Goal: Task Accomplishment & Management: Complete application form

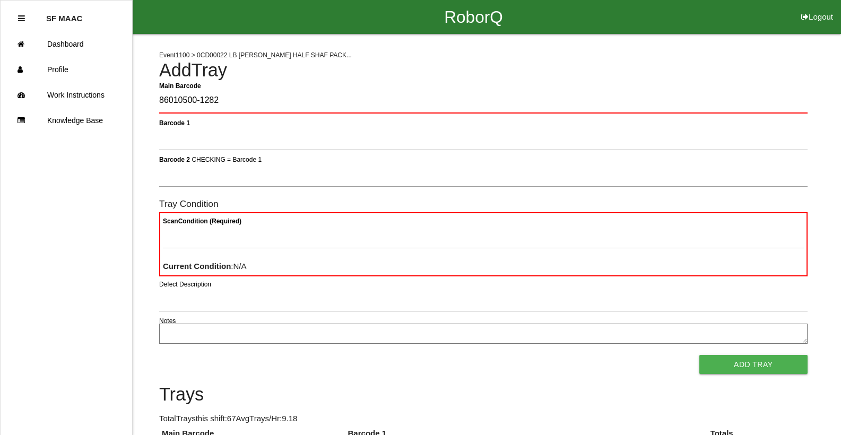
type Barcode "86010500-1282"
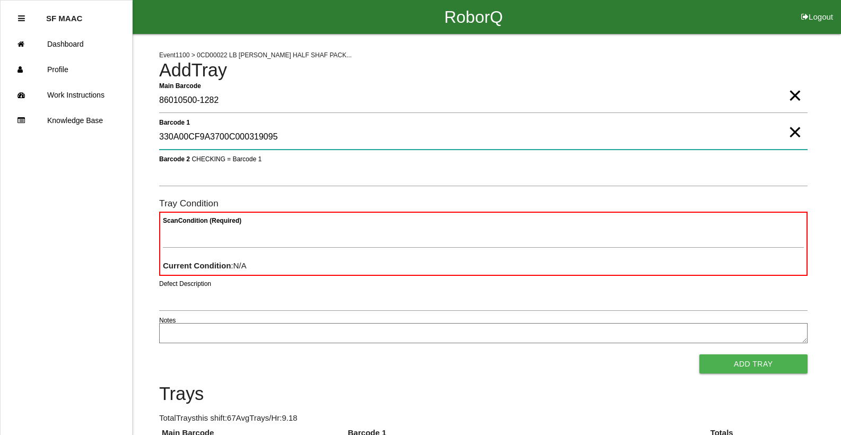
type 1 "330A00CF9A3700C000319095"
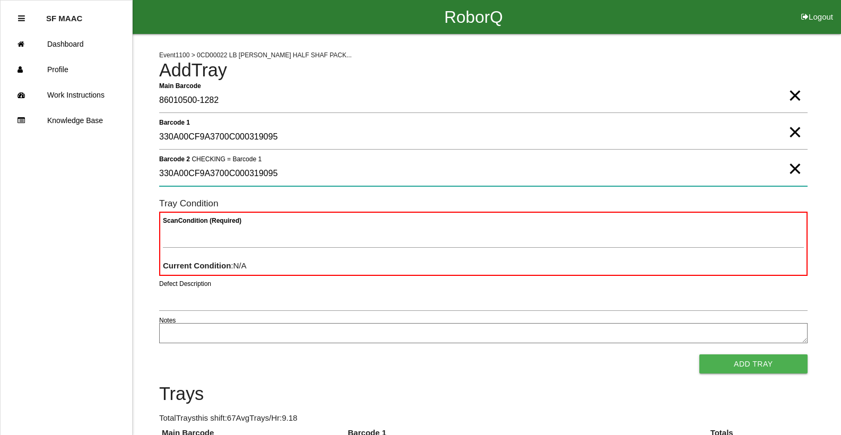
type 2 "330A00CF9A3700C000319095"
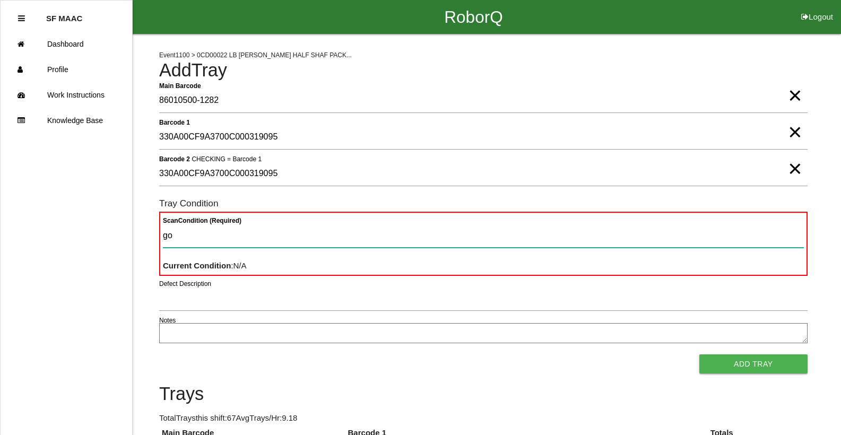
type Condition "goo"
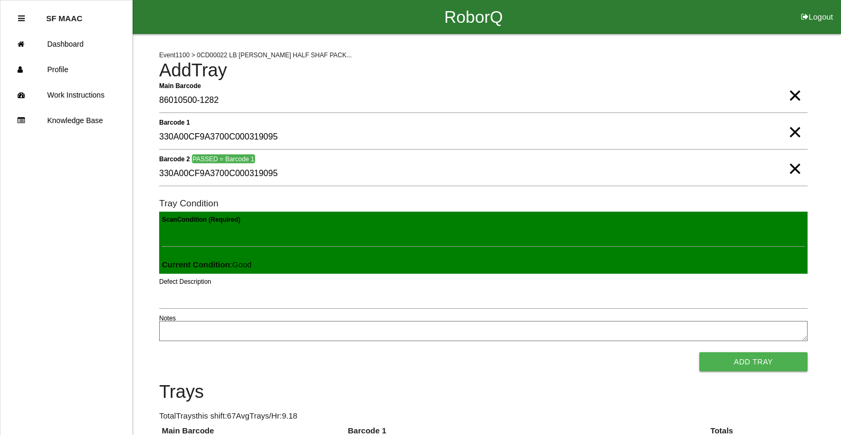
click button "Add Tray" at bounding box center [753, 361] width 108 height 19
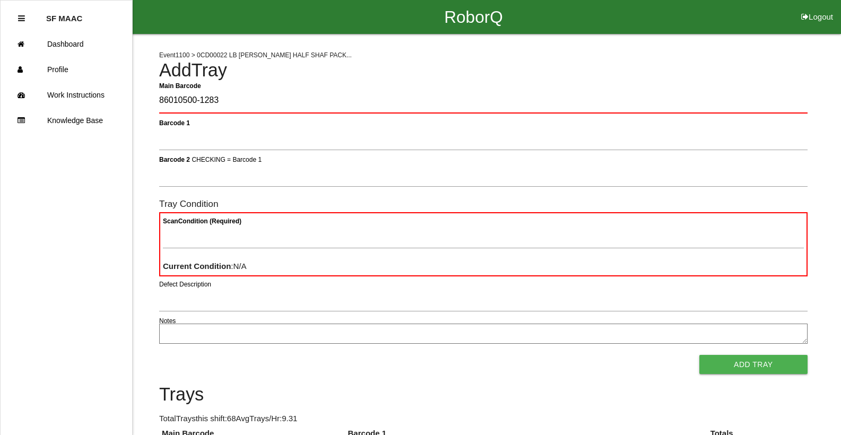
type Barcode "86010500-1283"
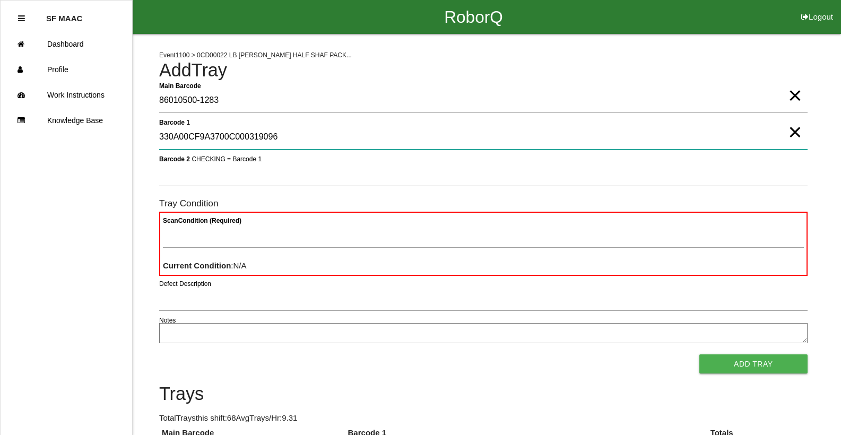
type 1 "330A00CF9A3700C000319096"
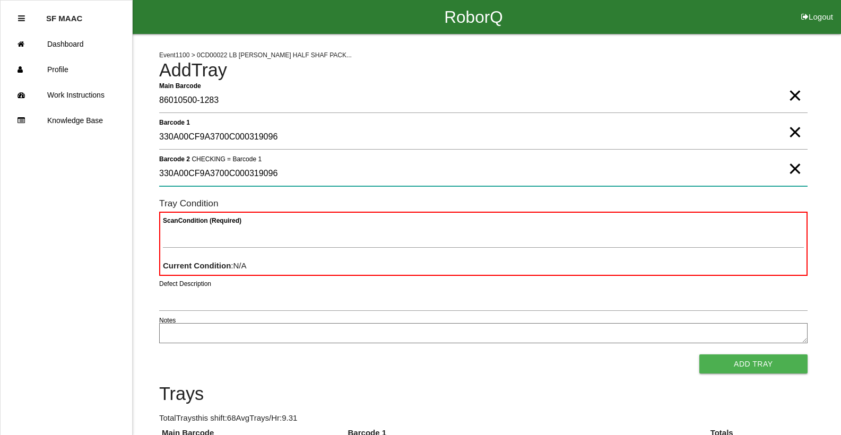
type 2 "330A00CF9A3700C000319096"
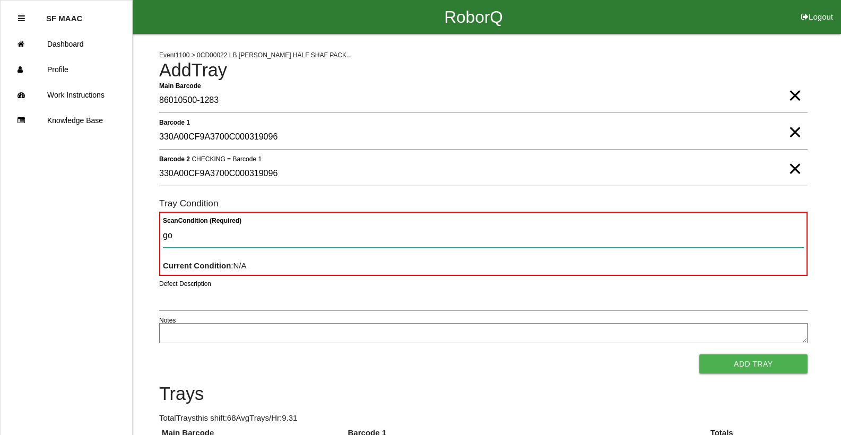
type Condition "goo"
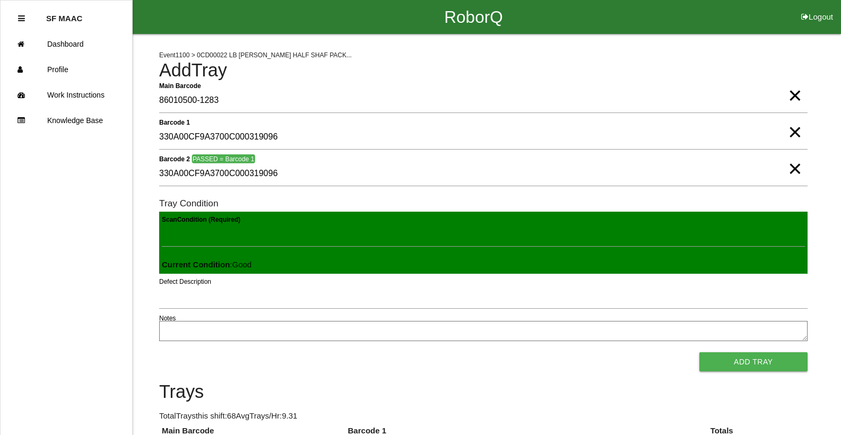
click at [699, 352] on button "Add Tray" at bounding box center [753, 361] width 108 height 19
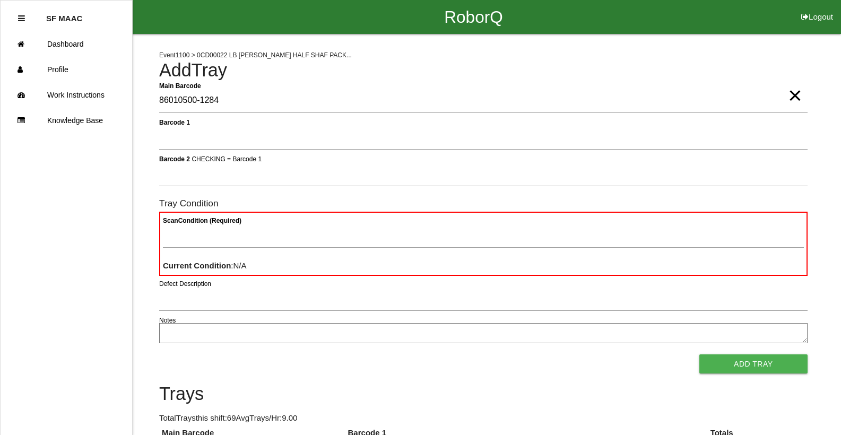
type Barcode "86010500-1284"
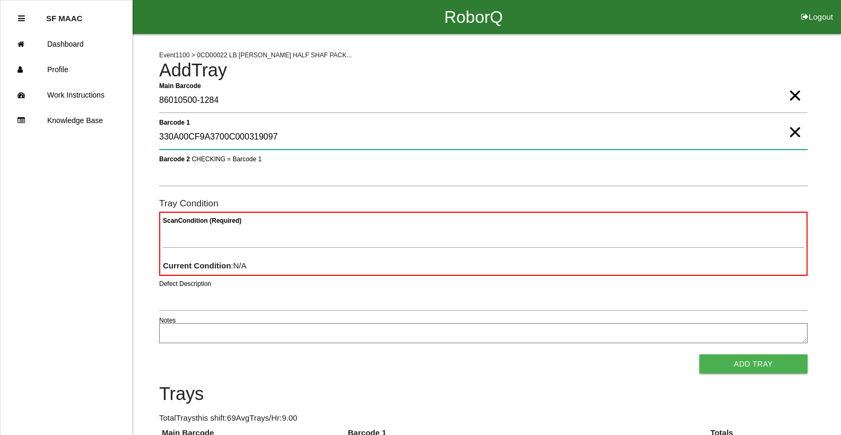
type 1 "330A00CF9A3700C000319097"
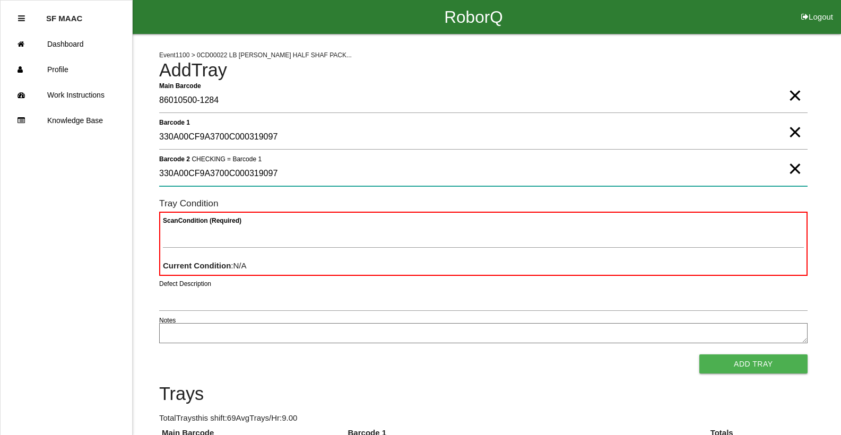
type 2 "330A00CF9A3700C000319097"
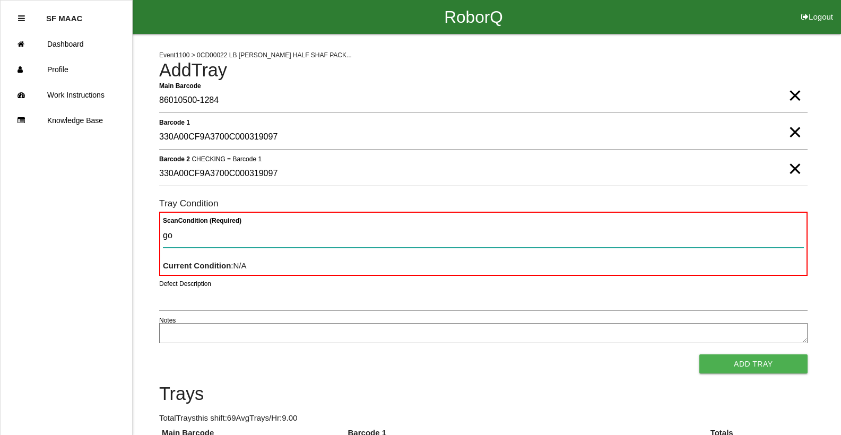
type Condition "goo"
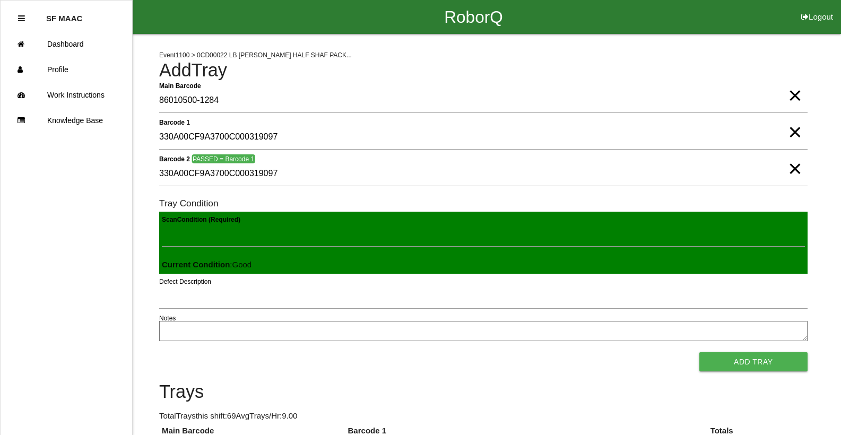
click at [699, 352] on button "Add Tray" at bounding box center [753, 361] width 108 height 19
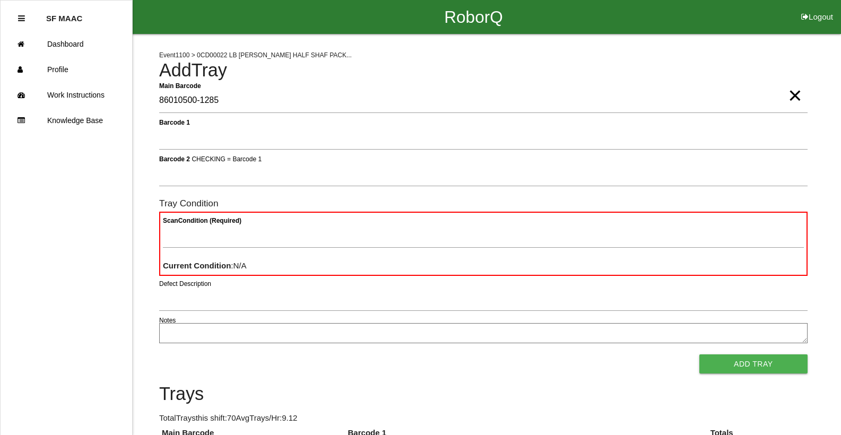
type Barcode "86010500-1285"
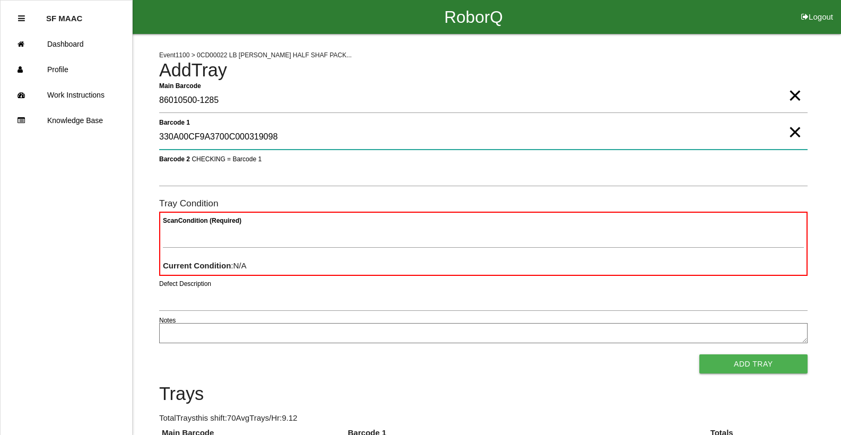
type 1 "330A00CF9A3700C000319098"
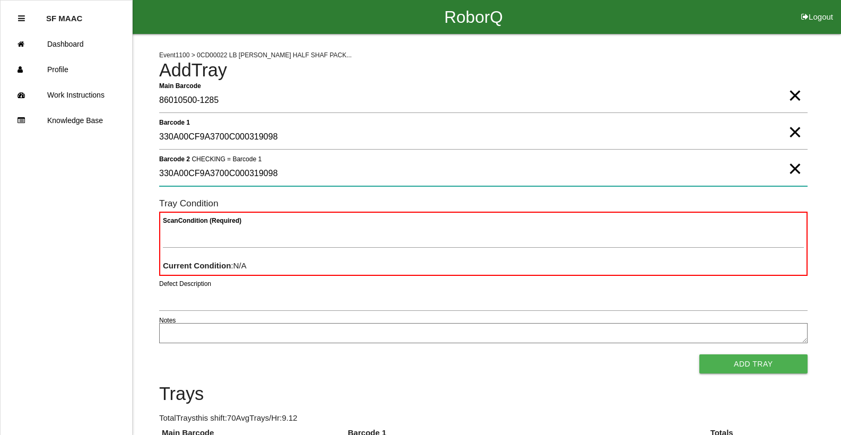
type 2 "330A00CF9A3700C000319098"
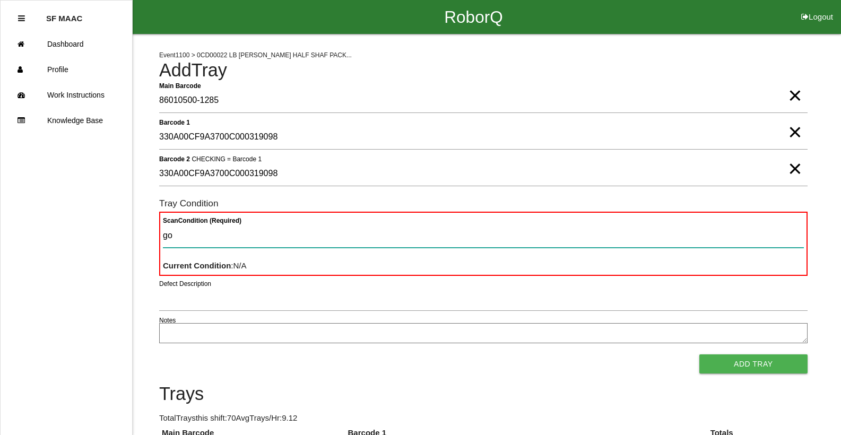
type Condition "goo"
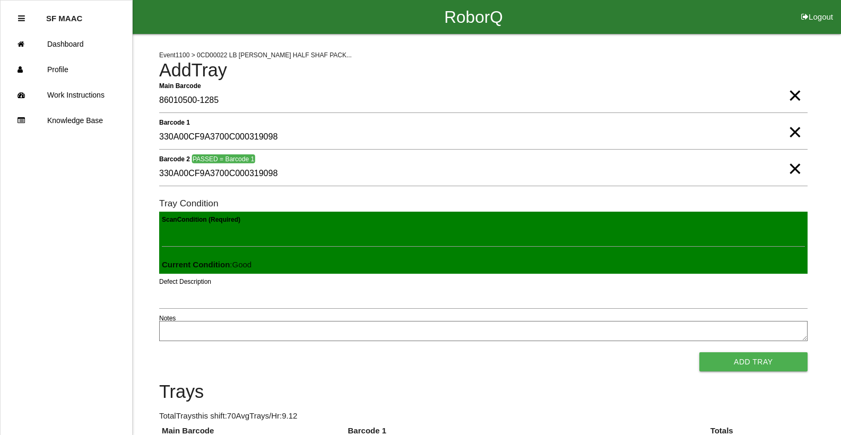
click at [699, 352] on button "Add Tray" at bounding box center [753, 361] width 108 height 19
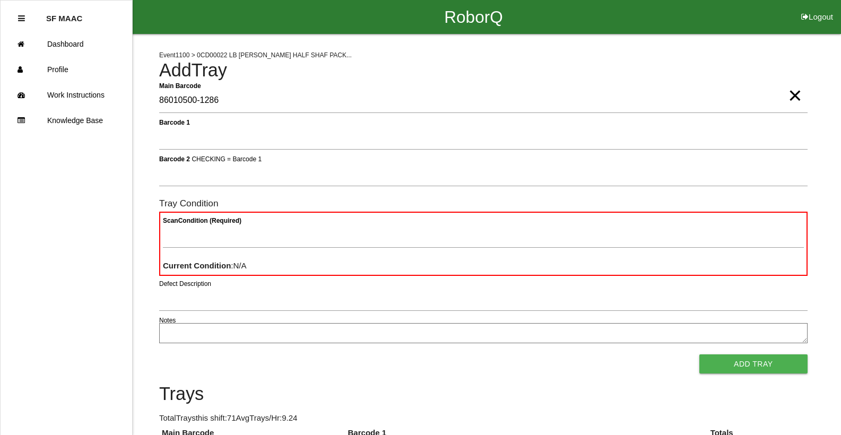
type Barcode "86010500-1286"
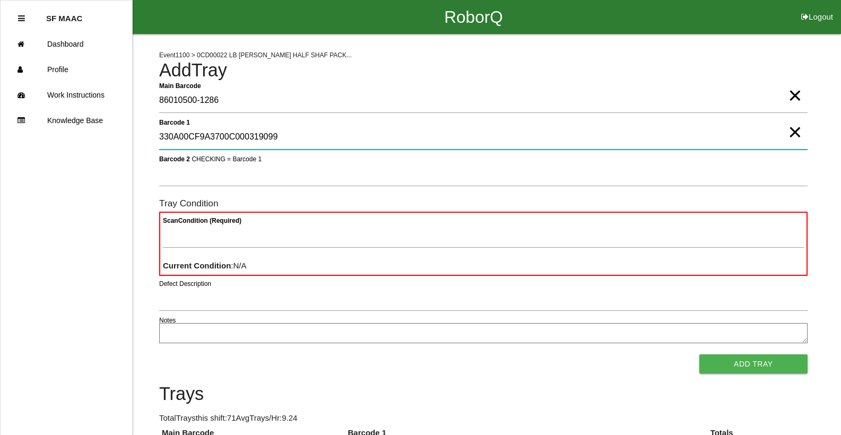
type 1 "330A00CF9A3700C000319099"
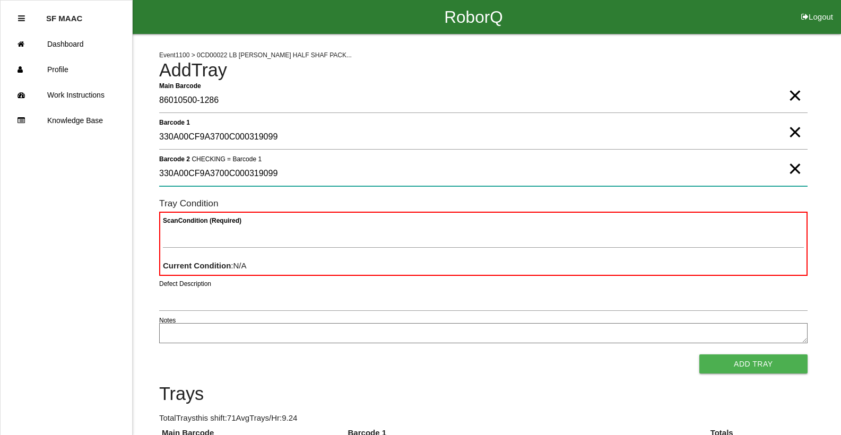
type 2 "330A00CF9A3700C000319099"
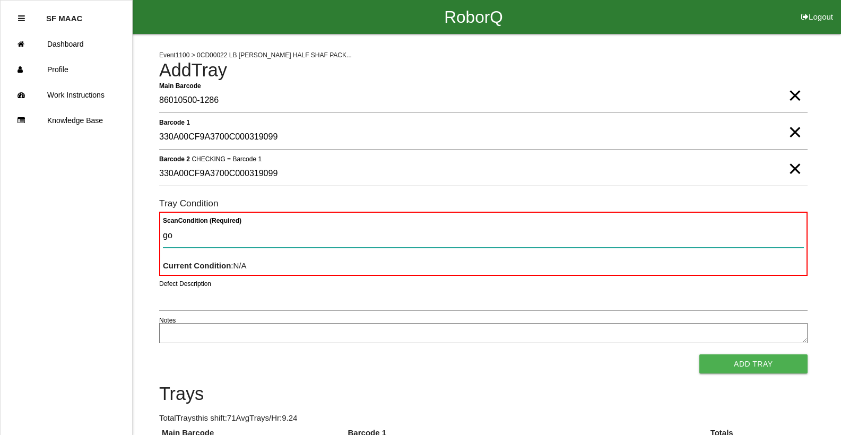
type Condition "goo"
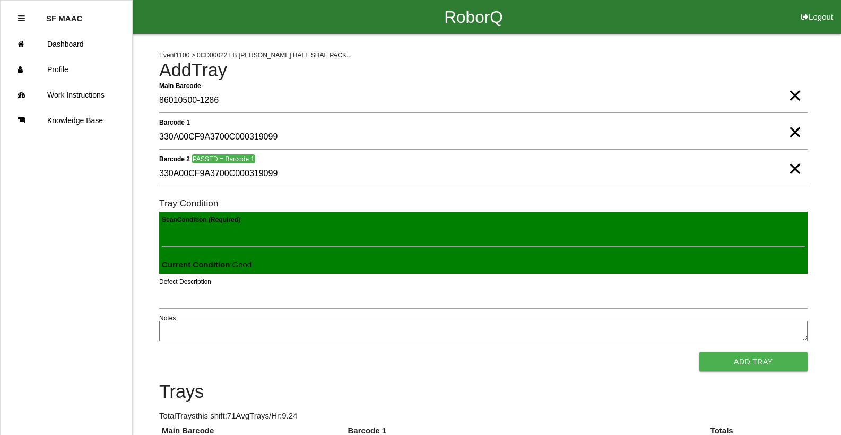
click at [699, 352] on button "Add Tray" at bounding box center [753, 361] width 108 height 19
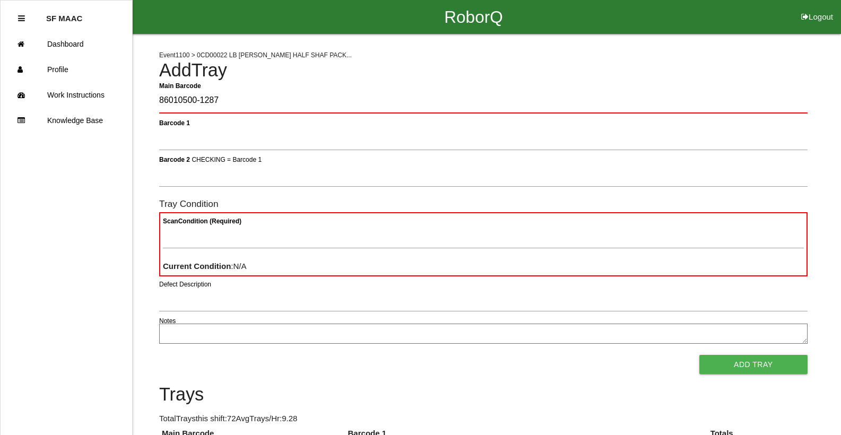
type Barcode "86010500-1287"
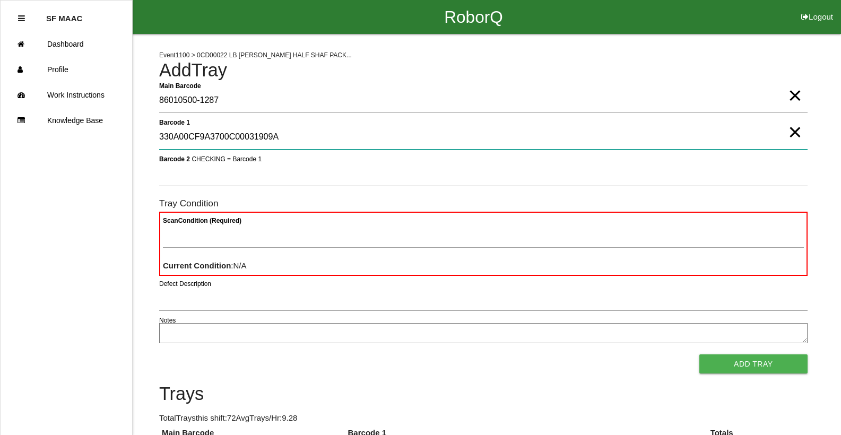
type 1 "330A00CF9A3700C00031909A"
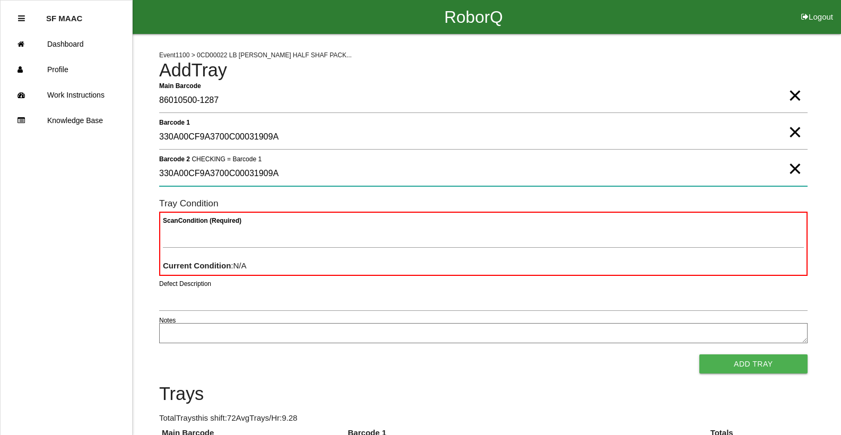
type 2 "330A00CF9A3700C00031909A"
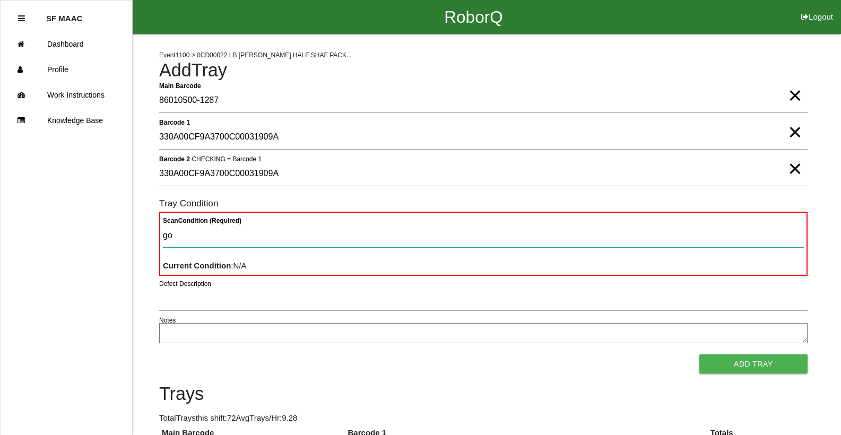
type Condition "goo"
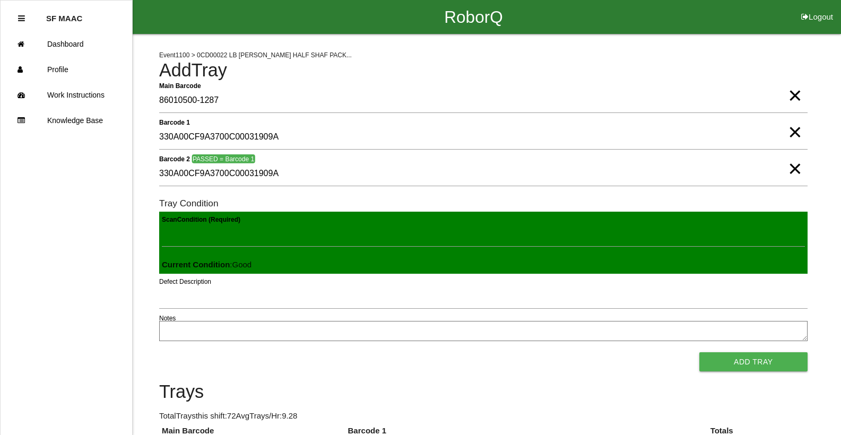
click at [699, 352] on button "Add Tray" at bounding box center [753, 361] width 108 height 19
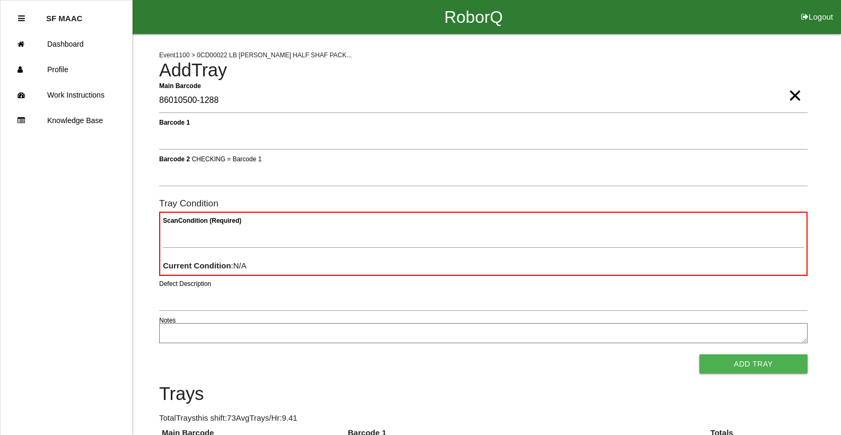
type Barcode "86010500-1288"
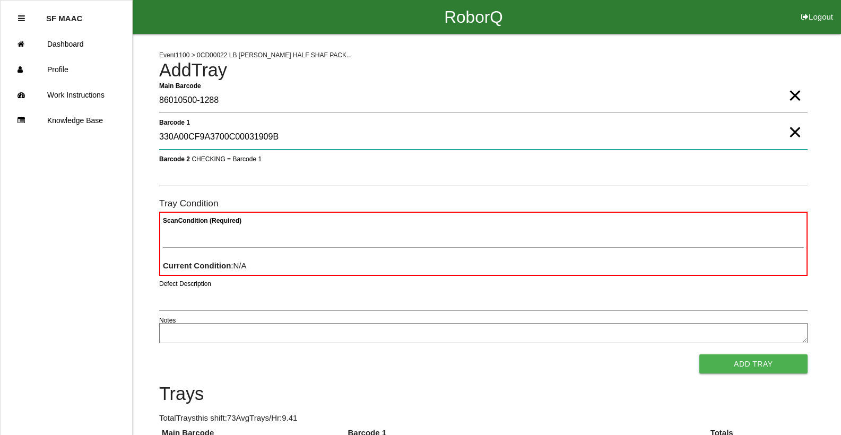
type 1 "330A00CF9A3700C00031909B"
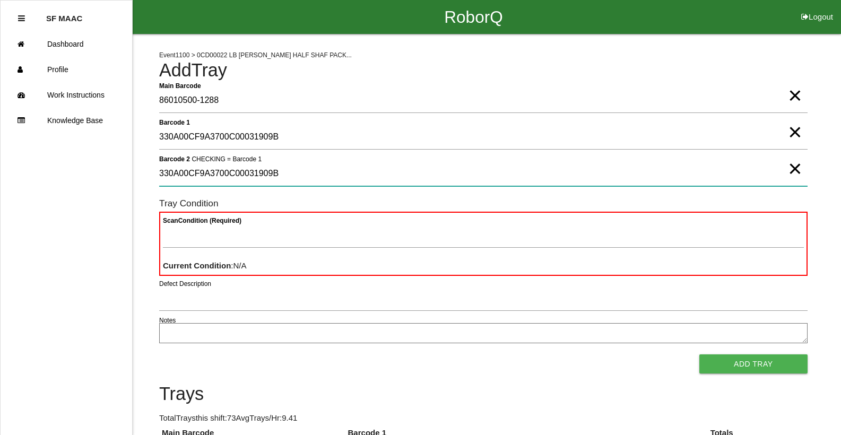
type 2 "330A00CF9A3700C00031909B"
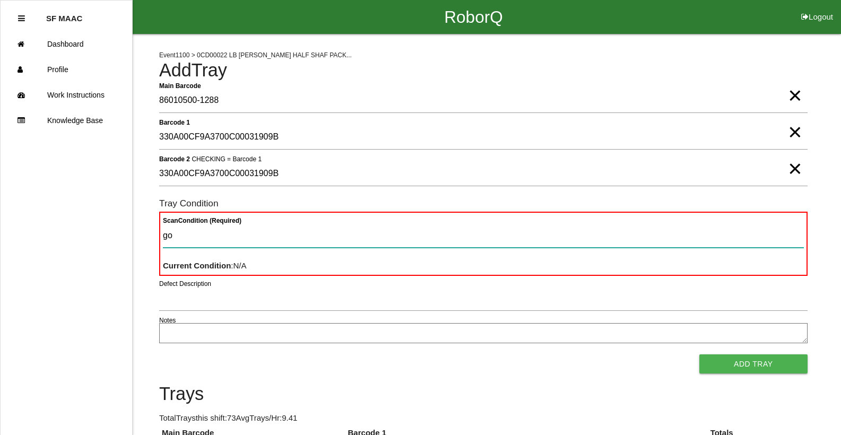
type Condition "goo"
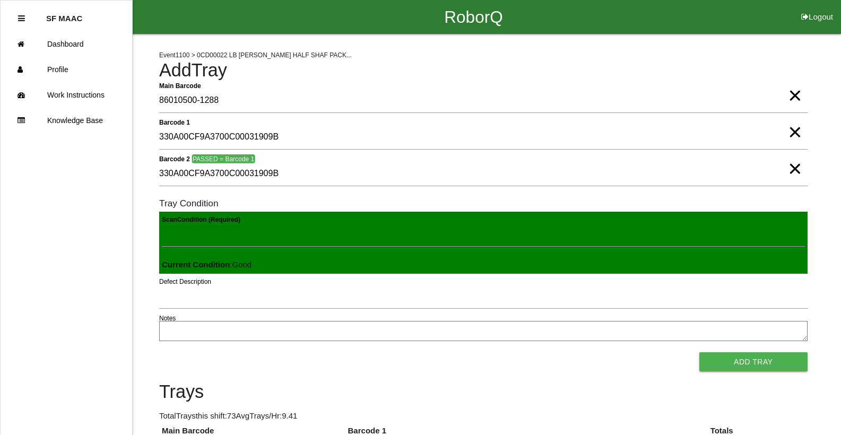
click at [699, 352] on button "Add Tray" at bounding box center [753, 361] width 108 height 19
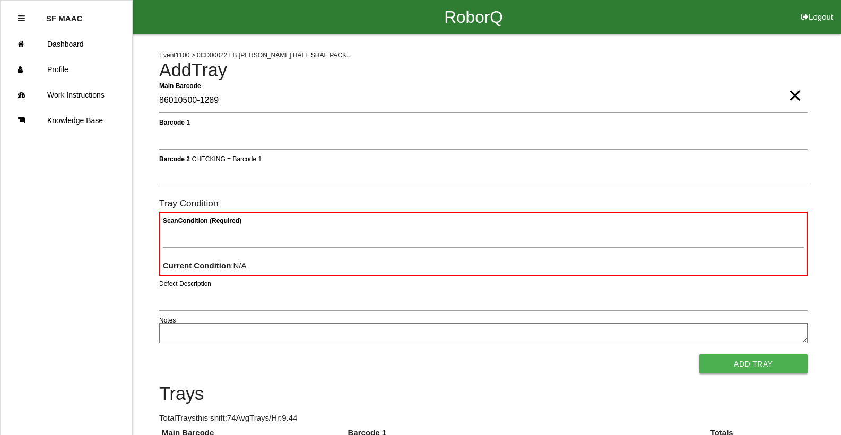
type Barcode "86010500-1289"
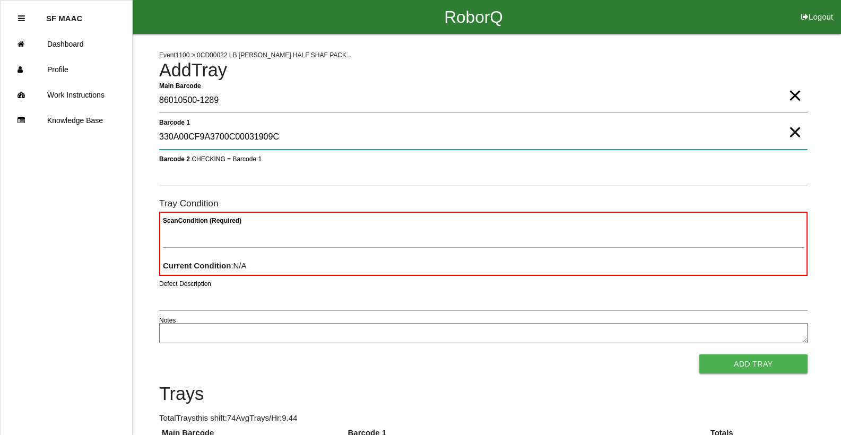
type 1 "330A00CF9A3700C00031909C"
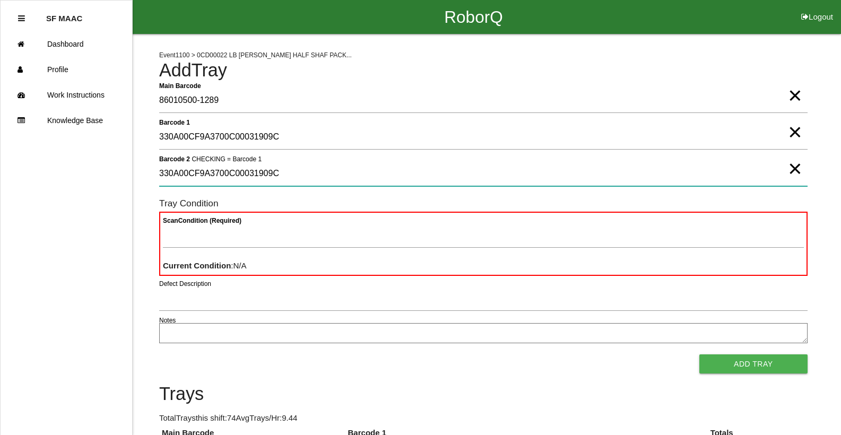
type 2 "330A00CF9A3700C00031909C"
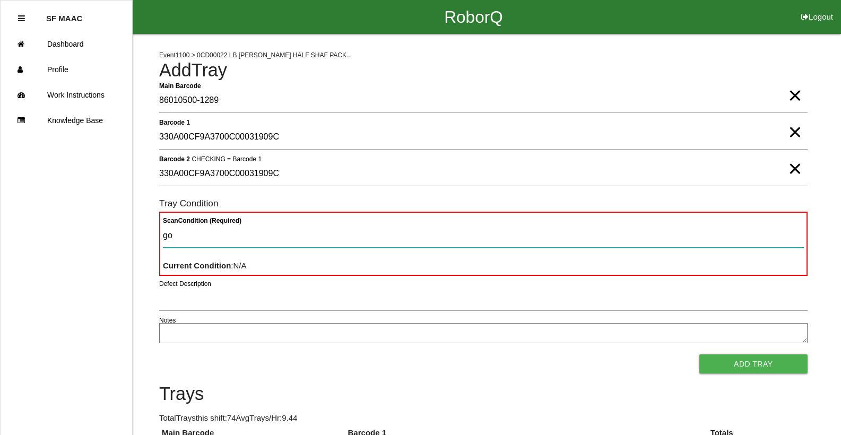
type Condition "goo"
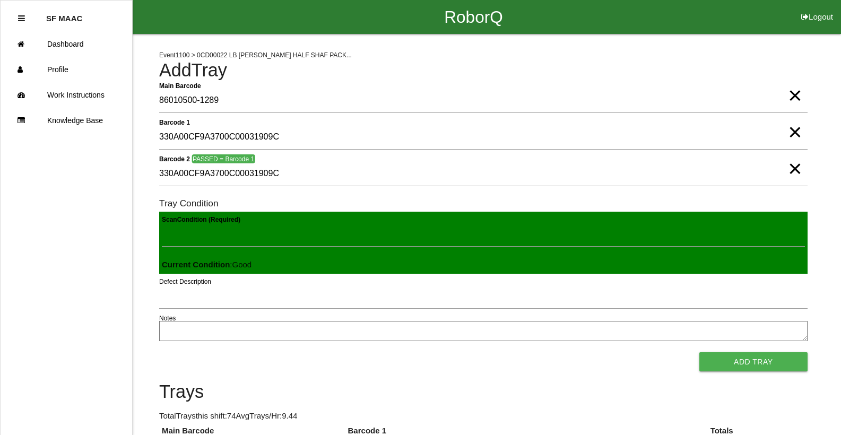
click at [699, 352] on button "Add Tray" at bounding box center [753, 361] width 108 height 19
